Goal: Go to known website: Access a specific website the user already knows

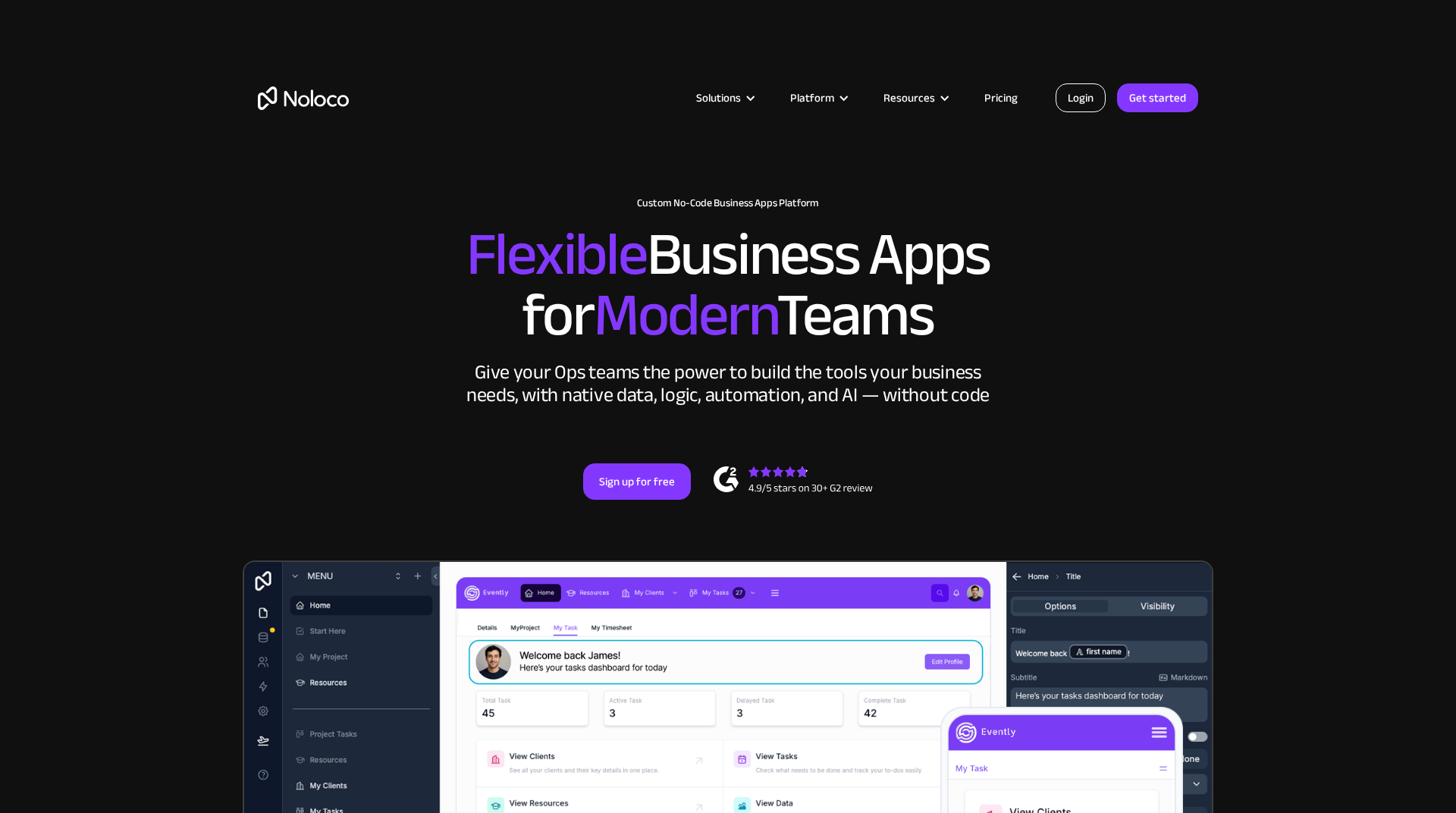
click at [1070, 98] on link "Login" at bounding box center [1080, 98] width 50 height 29
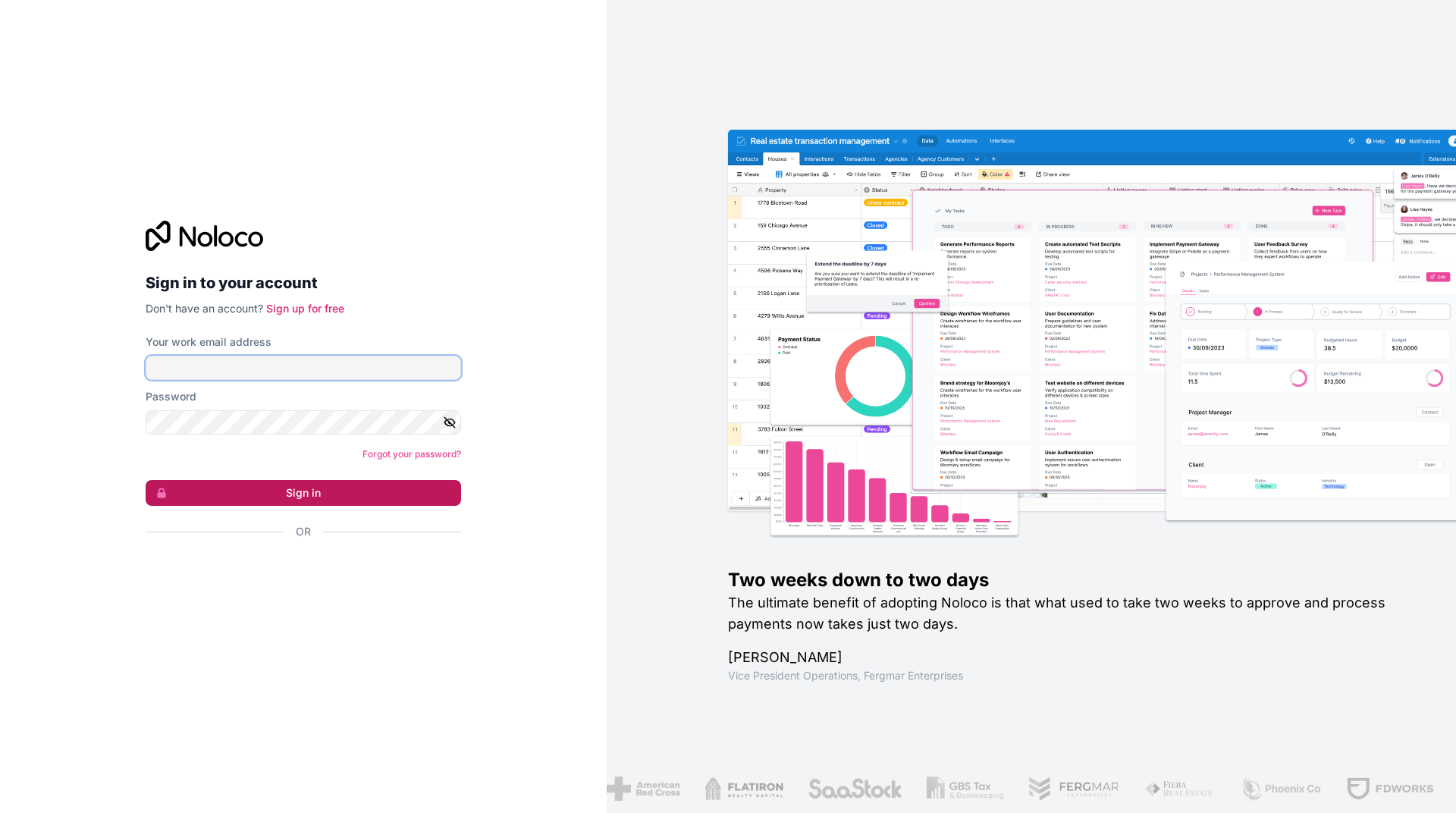
type input "[EMAIL_ADDRESS][DOMAIN_NAME]"
click at [321, 497] on button "Sign in" at bounding box center [303, 493] width 316 height 26
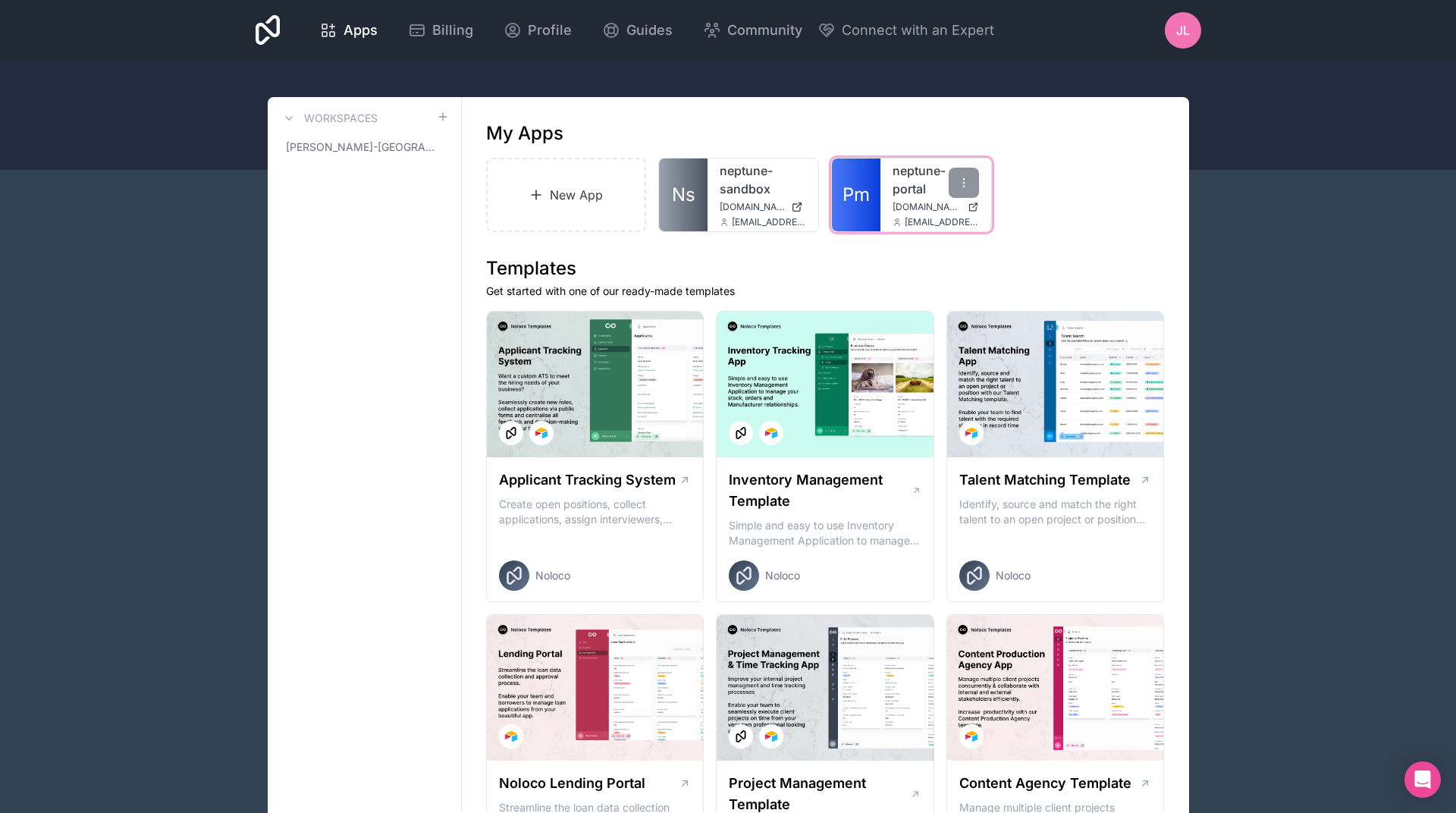
click at [884, 179] on div "neptune-portal [DOMAIN_NAME] [DOMAIN_NAME][EMAIL_ADDRESS][PERSON_NAME][DOMAIN_N…" at bounding box center [936, 195] width 111 height 73
click at [928, 169] on link "neptune-portal" at bounding box center [936, 179] width 87 height 37
